Goal: Information Seeking & Learning: Check status

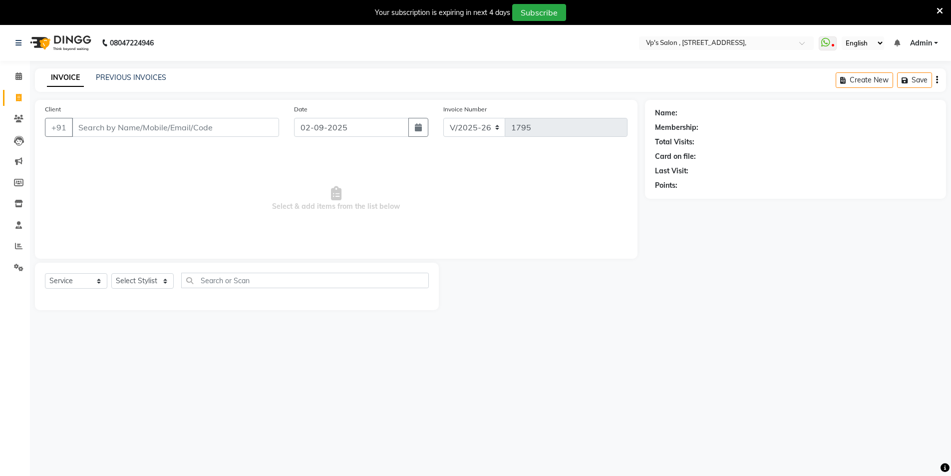
select select "4917"
select select "service"
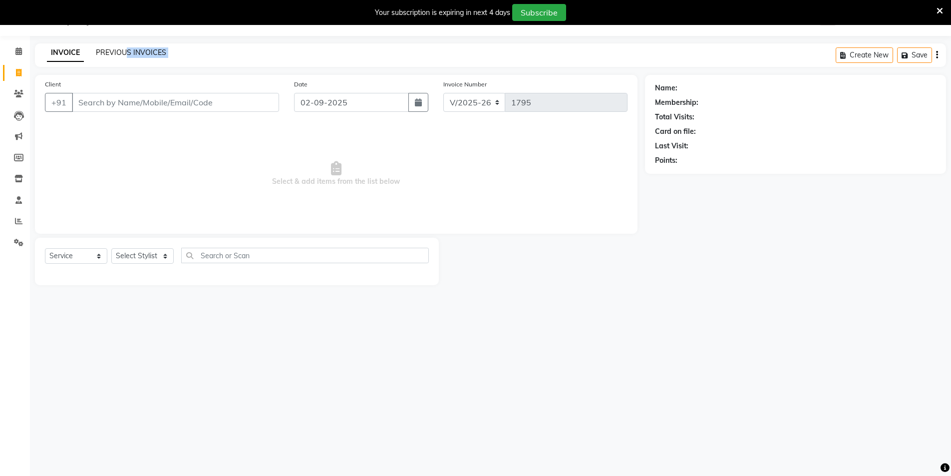
click at [122, 48] on link "PREVIOUS INVOICES" at bounding box center [131, 52] width 70 height 9
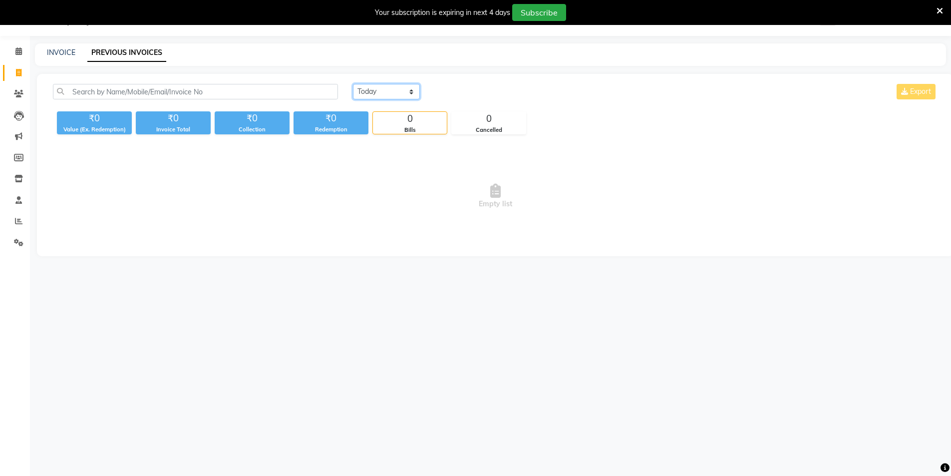
click at [388, 93] on select "[DATE] [DATE] Custom Range" at bounding box center [386, 91] width 67 height 15
click at [353, 84] on select "[DATE] [DATE] Custom Range" at bounding box center [386, 91] width 67 height 15
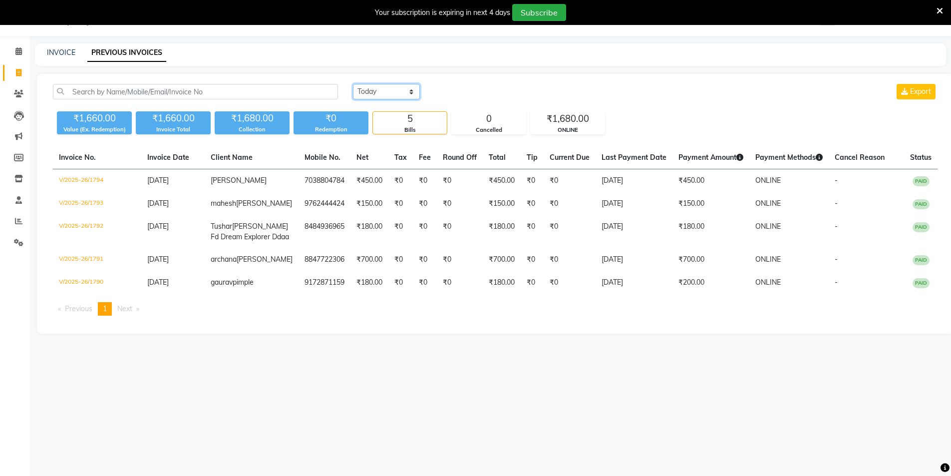
click at [389, 94] on select "[DATE] [DATE] Custom Range" at bounding box center [386, 91] width 67 height 15
select select "[DATE]"
click at [353, 84] on select "[DATE] [DATE] Custom Range" at bounding box center [386, 91] width 67 height 15
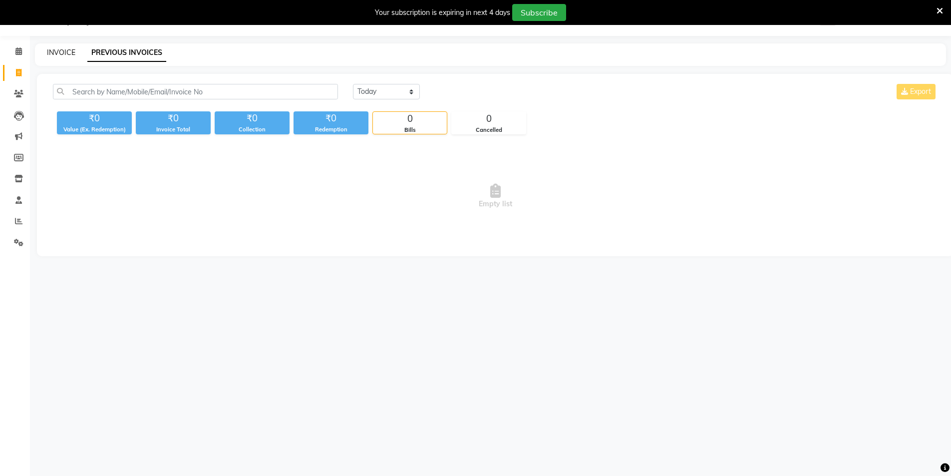
click at [52, 51] on link "INVOICE" at bounding box center [61, 52] width 28 height 9
select select "4917"
select select "service"
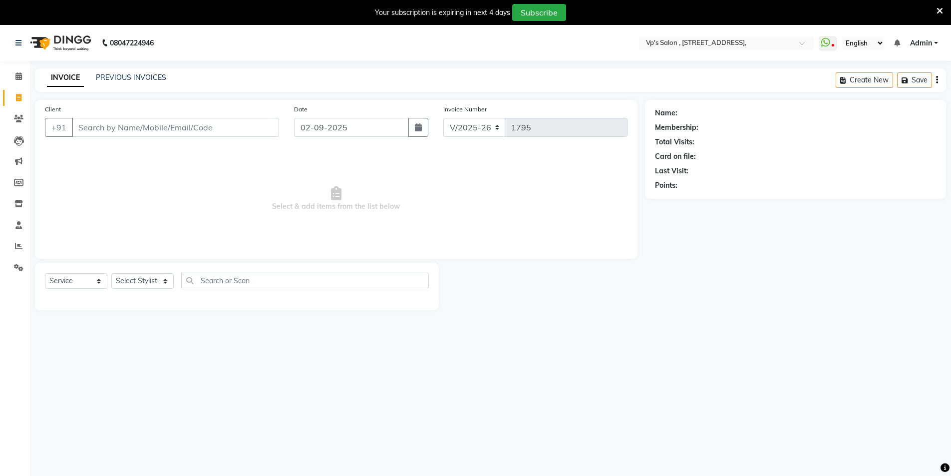
click at [136, 72] on div "PREVIOUS INVOICES" at bounding box center [131, 77] width 70 height 10
click at [127, 75] on link "PREVIOUS INVOICES" at bounding box center [131, 77] width 70 height 9
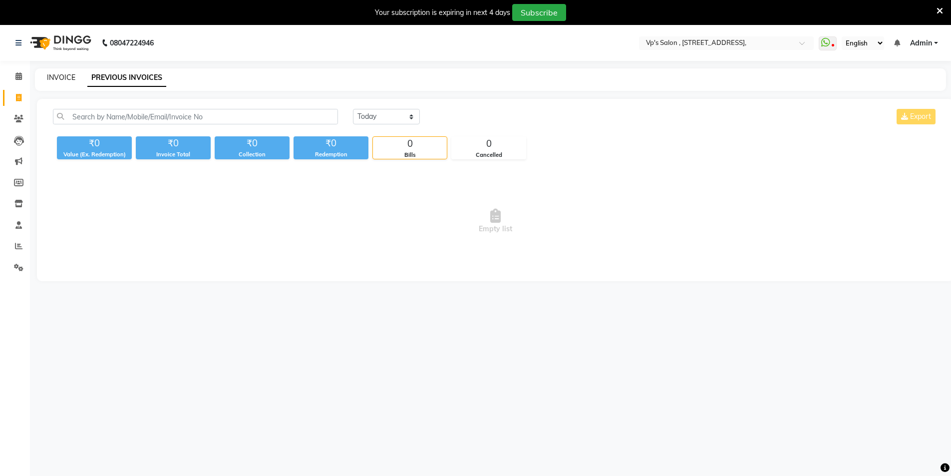
click at [52, 73] on link "INVOICE" at bounding box center [61, 77] width 28 height 9
select select "service"
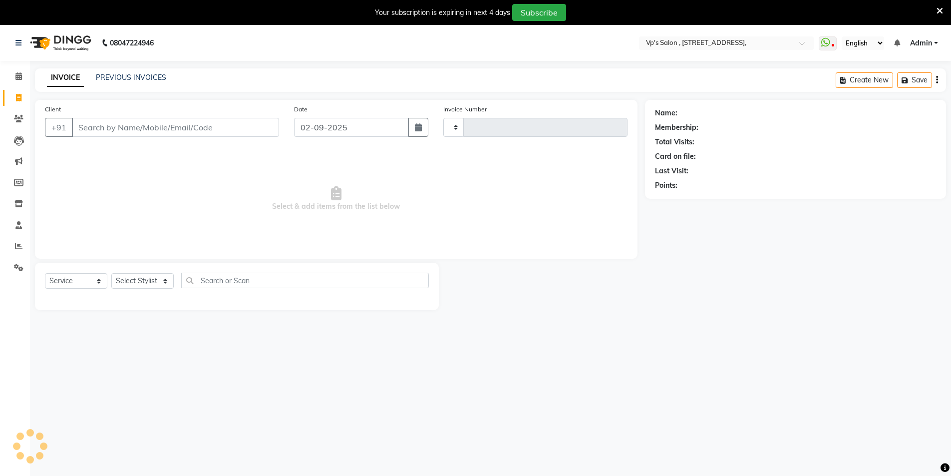
type input "1795"
select select "4917"
click at [130, 79] on link "PREVIOUS INVOICES" at bounding box center [131, 77] width 70 height 9
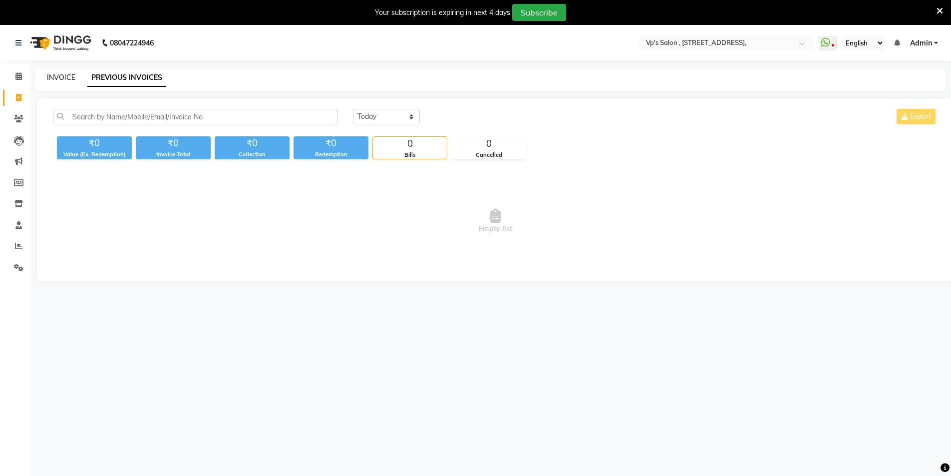
click at [51, 78] on link "INVOICE" at bounding box center [61, 77] width 28 height 9
select select "4917"
select select "service"
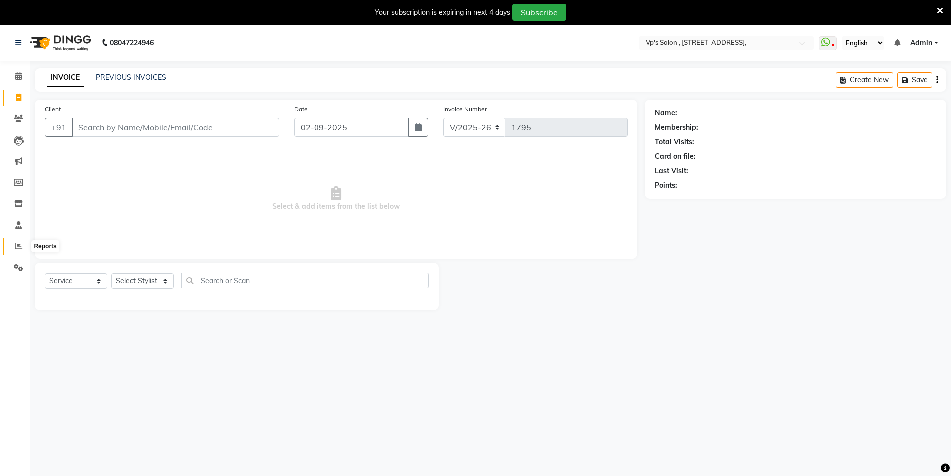
click at [15, 244] on icon at bounding box center [18, 245] width 7 height 7
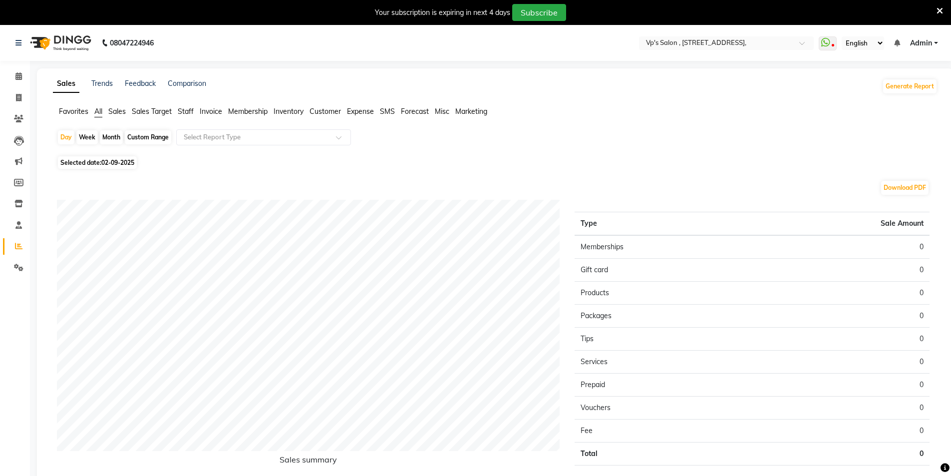
click at [108, 136] on div "Month" at bounding box center [111, 137] width 23 height 14
select select "9"
select select "2025"
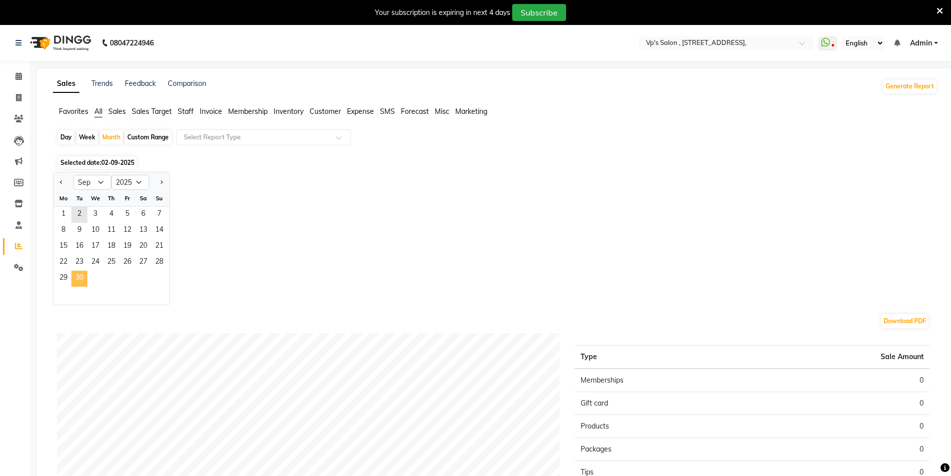
click at [83, 278] on span "30" at bounding box center [79, 278] width 16 height 16
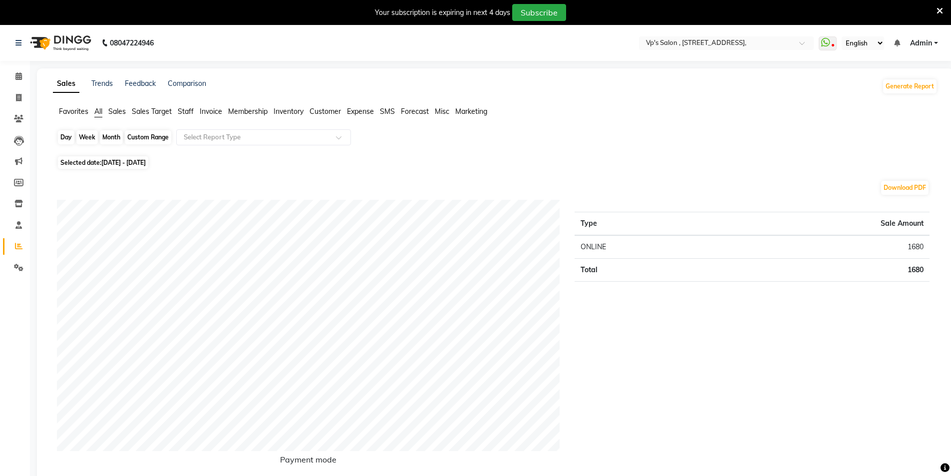
click at [108, 137] on div "Month" at bounding box center [111, 137] width 23 height 14
select select "9"
select select "2025"
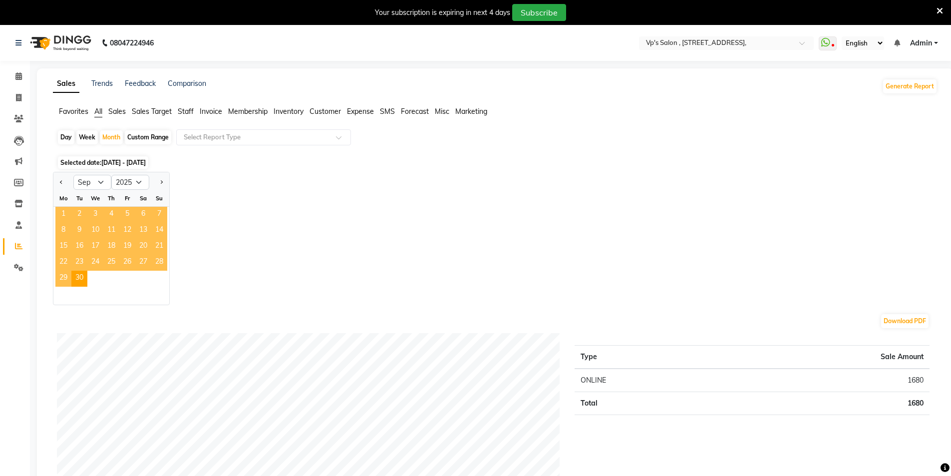
click at [65, 214] on span "1" at bounding box center [63, 215] width 16 height 16
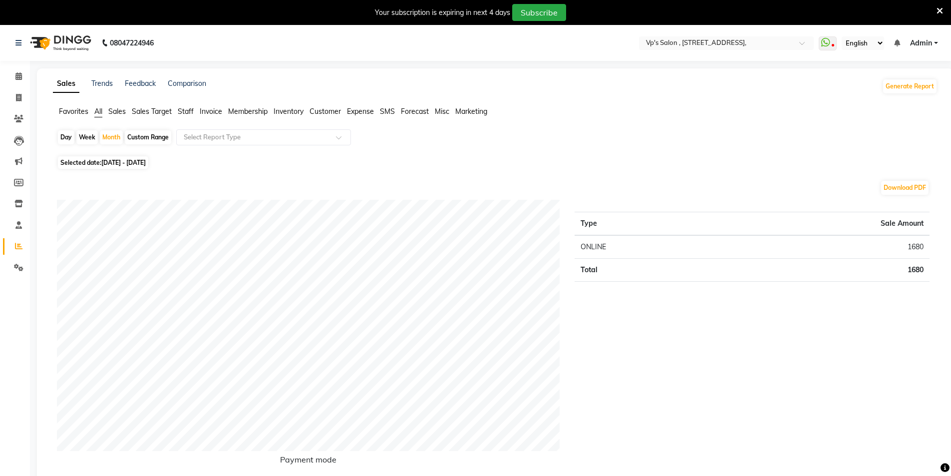
click at [103, 160] on span "[DATE] - [DATE]" at bounding box center [123, 162] width 44 height 7
select select "9"
select select "2025"
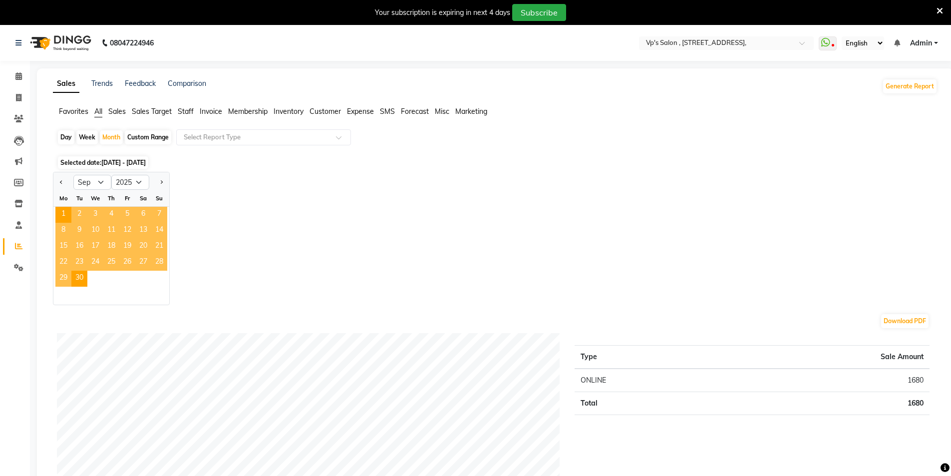
click at [102, 163] on span "[DATE] - [DATE]" at bounding box center [123, 162] width 44 height 7
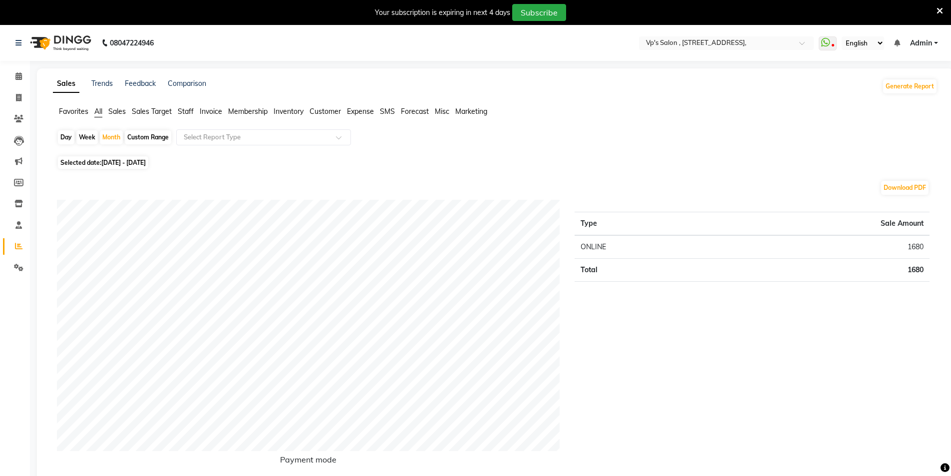
click at [140, 162] on span "[DATE] - [DATE]" at bounding box center [123, 162] width 44 height 7
select select "9"
select select "2025"
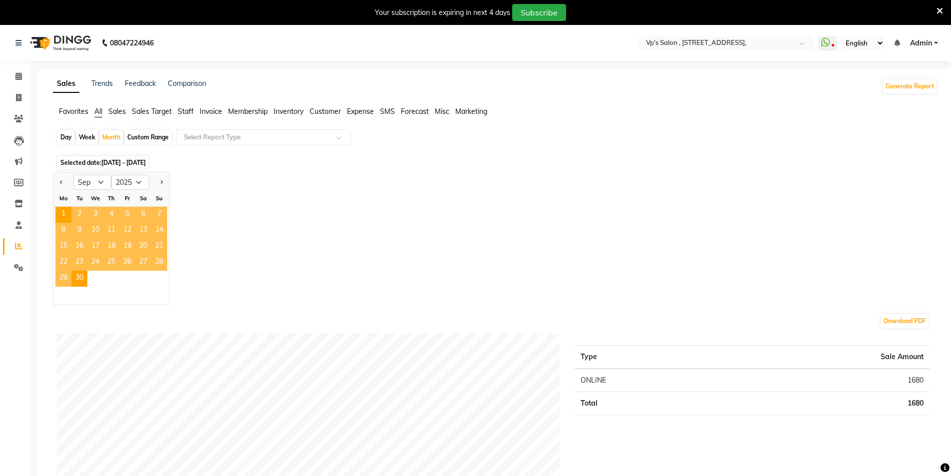
click at [66, 136] on div "Day" at bounding box center [66, 137] width 16 height 14
select select "9"
select select "2025"
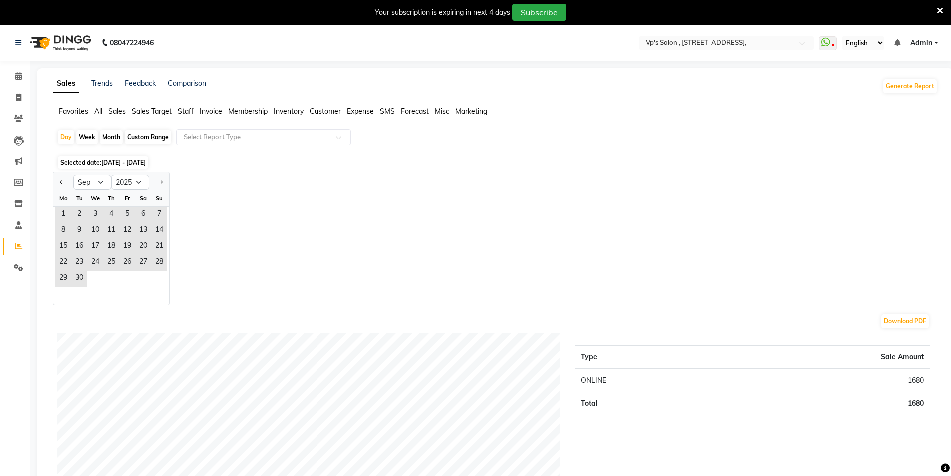
click at [86, 135] on div "Week" at bounding box center [86, 137] width 21 height 14
select select "9"
select select "2025"
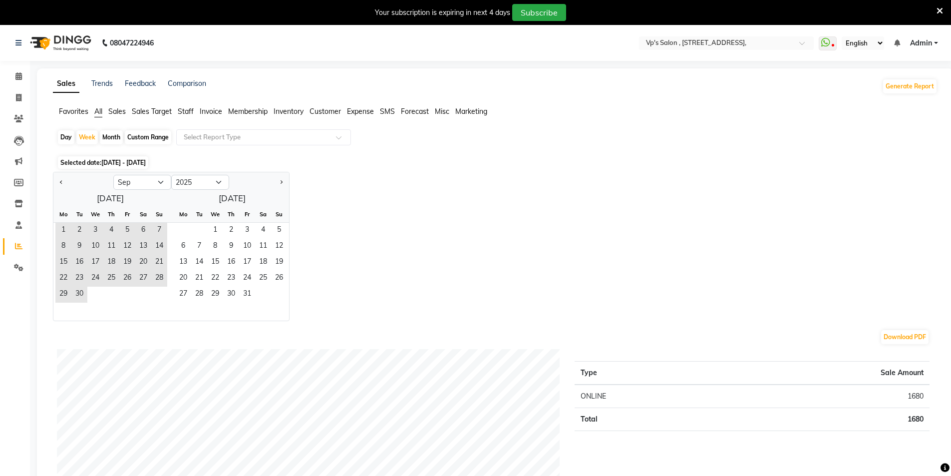
click at [107, 133] on div "Month" at bounding box center [111, 137] width 23 height 14
select select "9"
select select "2025"
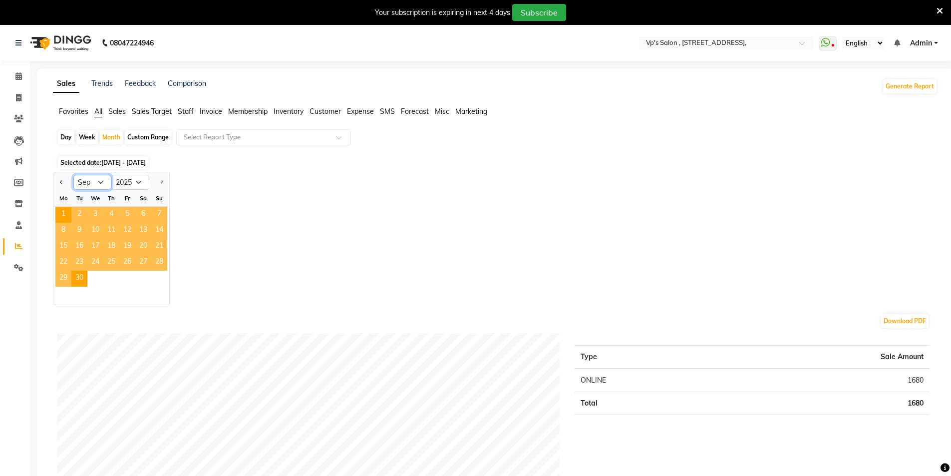
click at [105, 184] on select "Jan Feb Mar Apr May Jun [DATE] Aug Sep Oct Nov Dec" at bounding box center [92, 182] width 38 height 15
select select "8"
click at [73, 175] on select "Jan Feb Mar Apr May Jun [DATE] Aug Sep Oct Nov Dec" at bounding box center [92, 182] width 38 height 15
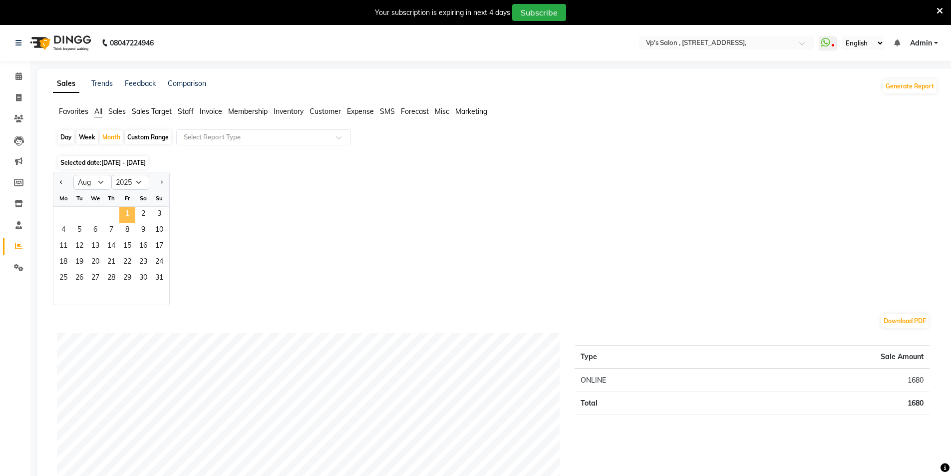
click at [124, 211] on span "1" at bounding box center [127, 215] width 16 height 16
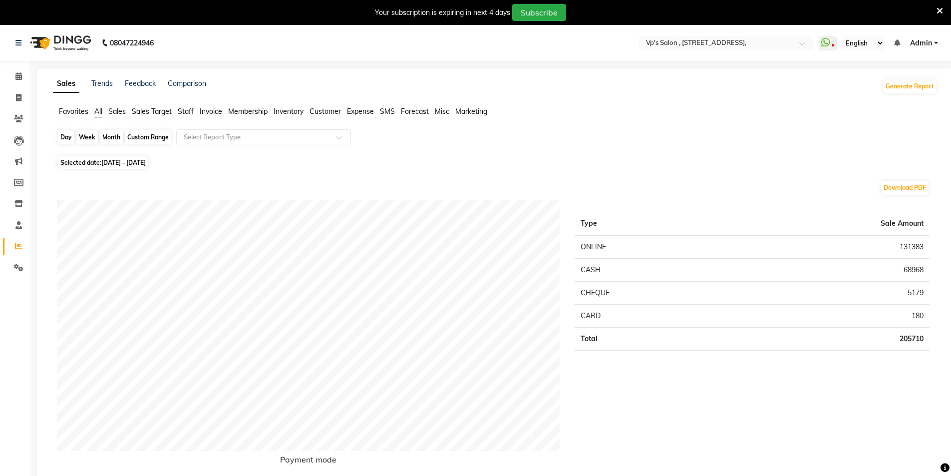
click at [112, 133] on div "Month" at bounding box center [111, 137] width 23 height 14
select select "8"
select select "2025"
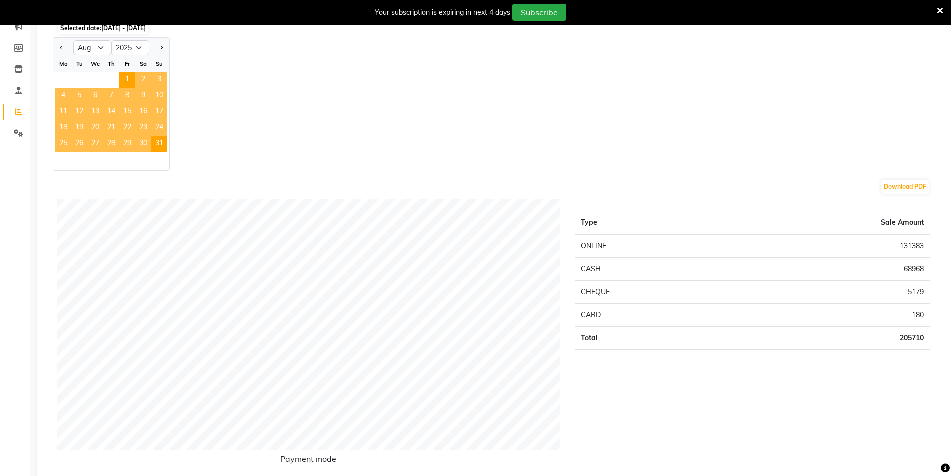
scroll to position [100, 0]
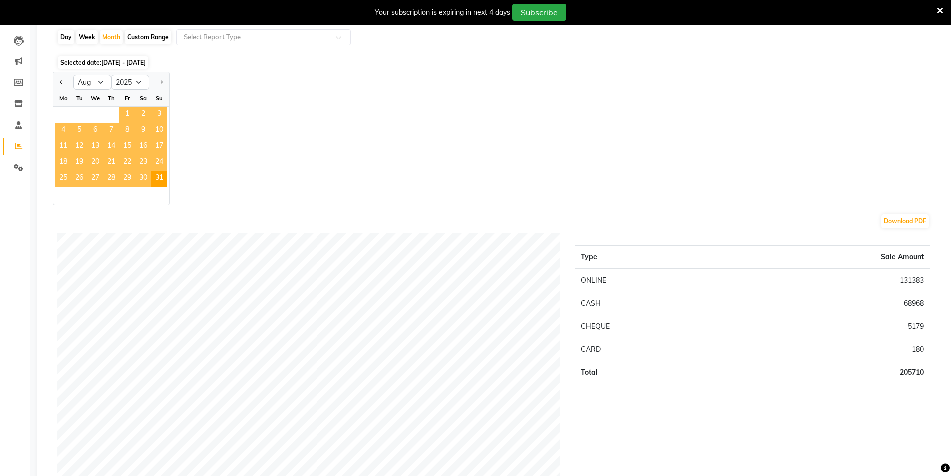
click at [130, 110] on span "1" at bounding box center [127, 115] width 16 height 16
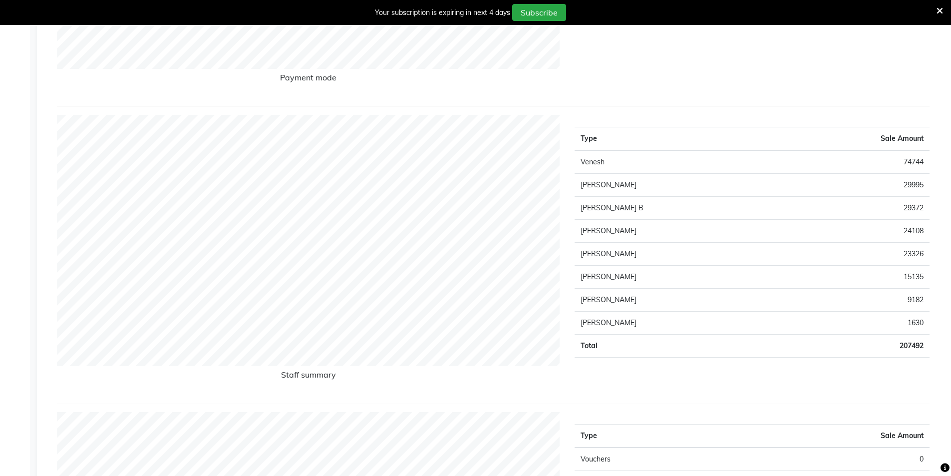
scroll to position [399, 0]
